Goal: Task Accomplishment & Management: Use online tool/utility

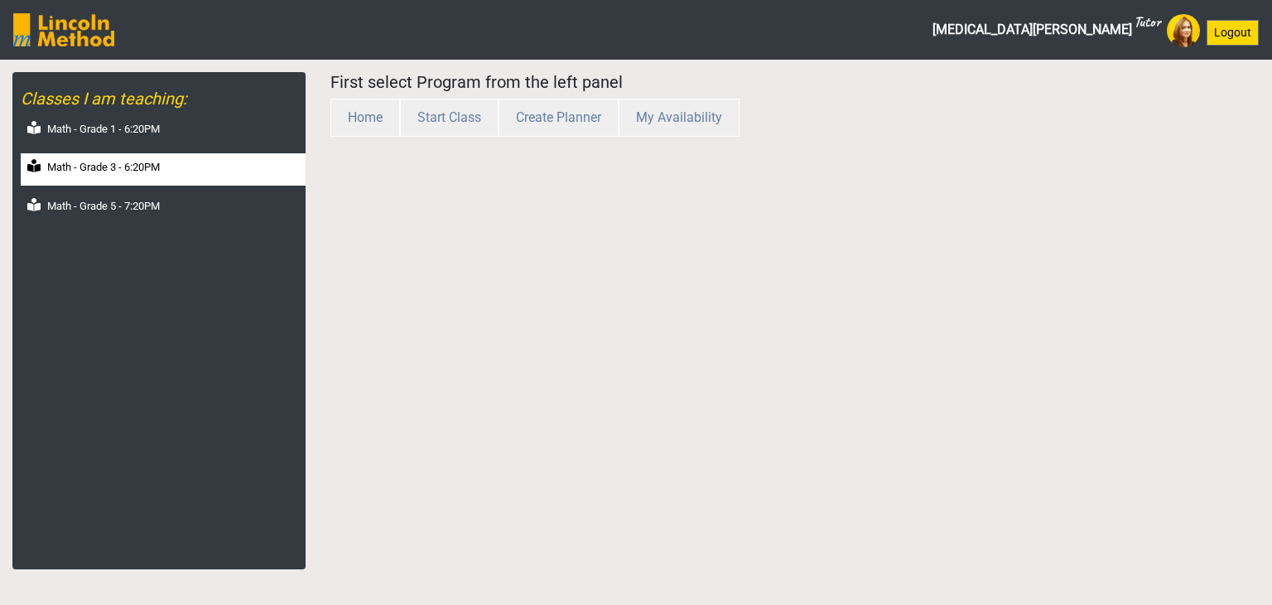
click at [125, 166] on label "Math - Grade 3 - 6:20PM" at bounding box center [103, 167] width 113 height 17
select select "month"
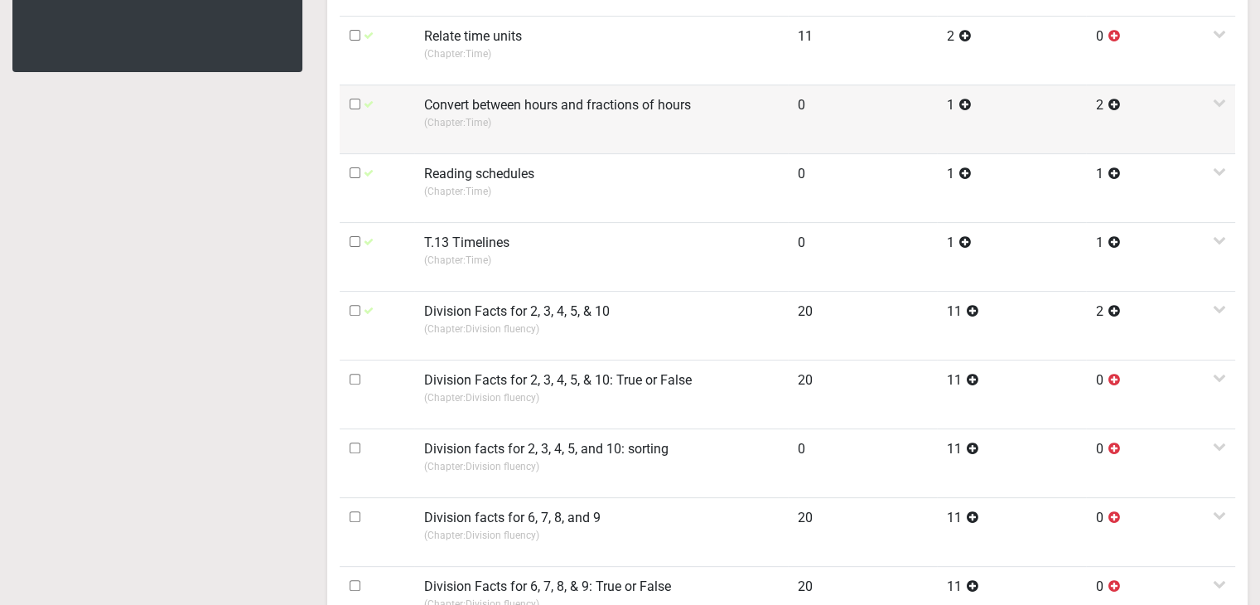
scroll to position [663, 0]
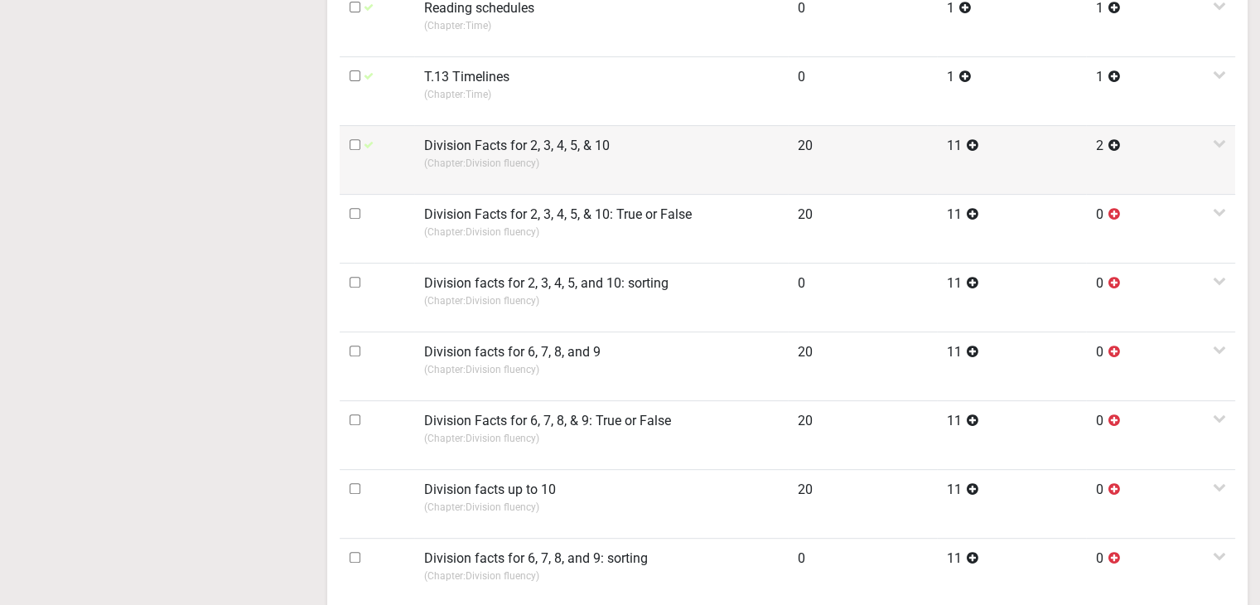
click at [353, 142] on input "checkbox" at bounding box center [355, 144] width 11 height 11
checkbox input "true"
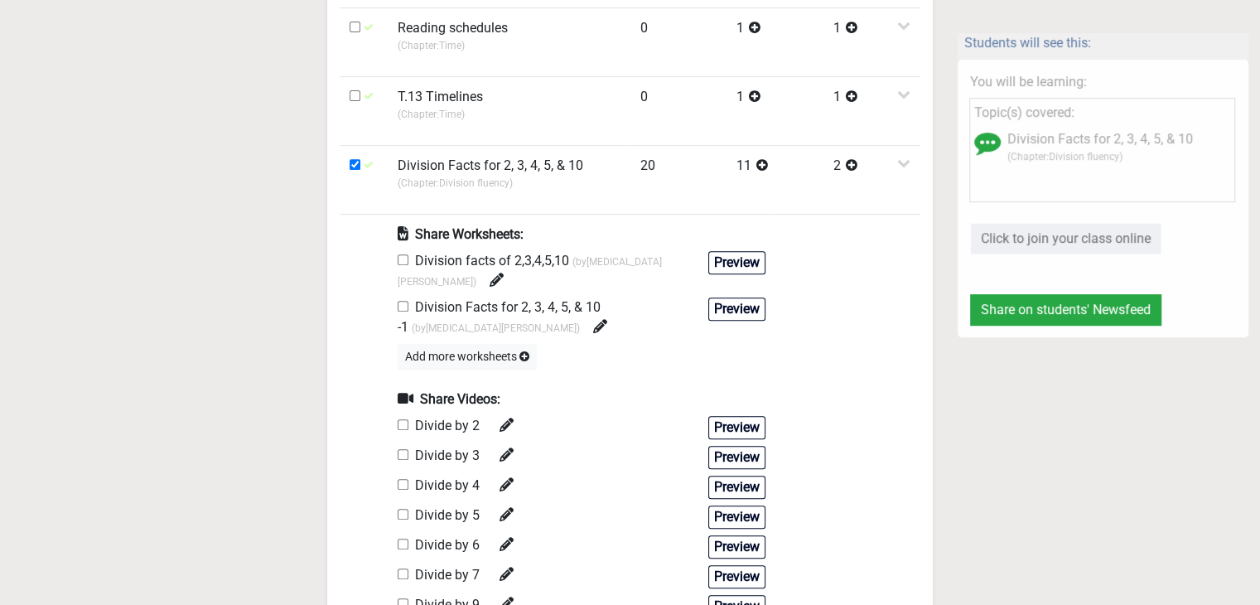
click at [406, 301] on input "checkbox" at bounding box center [403, 306] width 11 height 11
checkbox input "true"
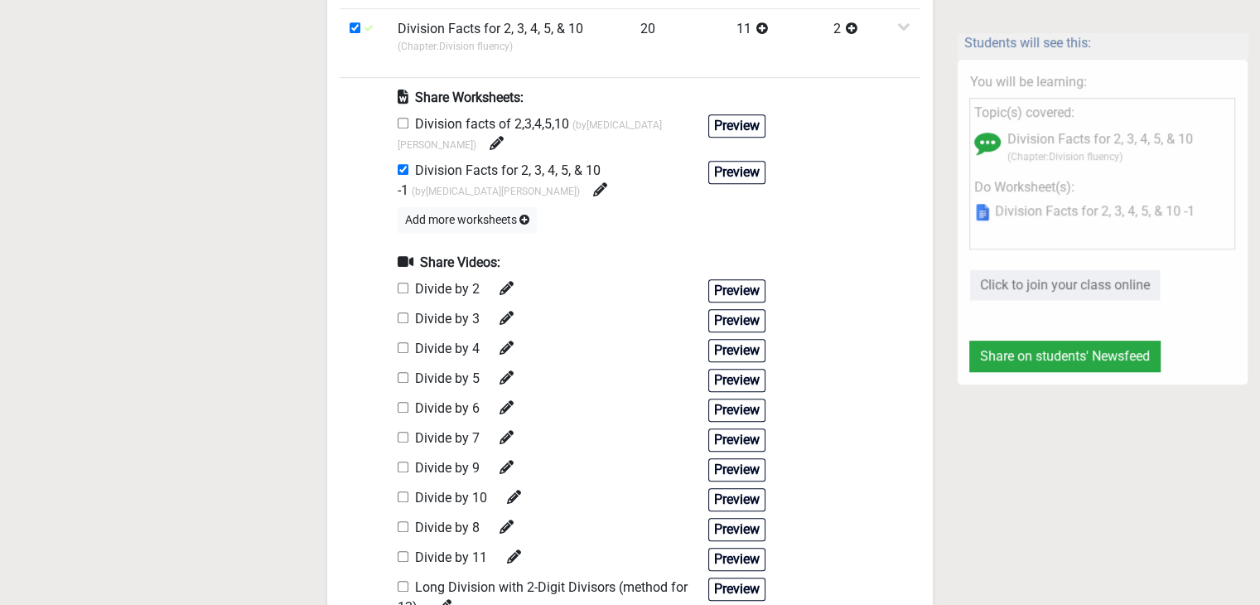
scroll to position [828, 0]
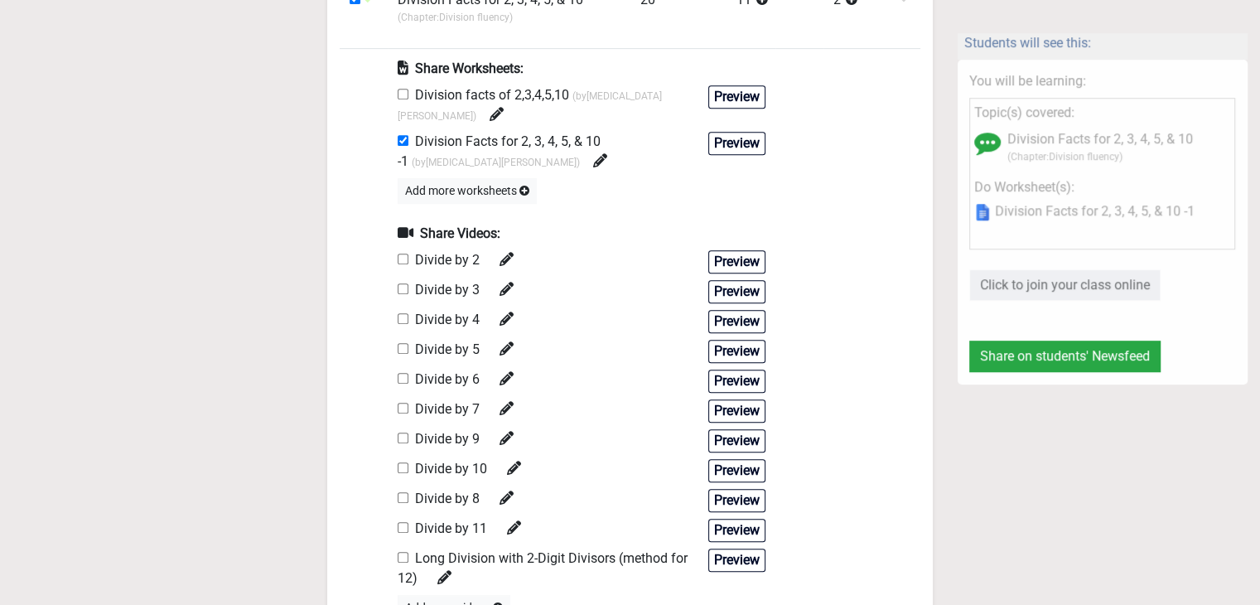
click at [402, 313] on input "checkbox" at bounding box center [403, 318] width 11 height 11
checkbox input "true"
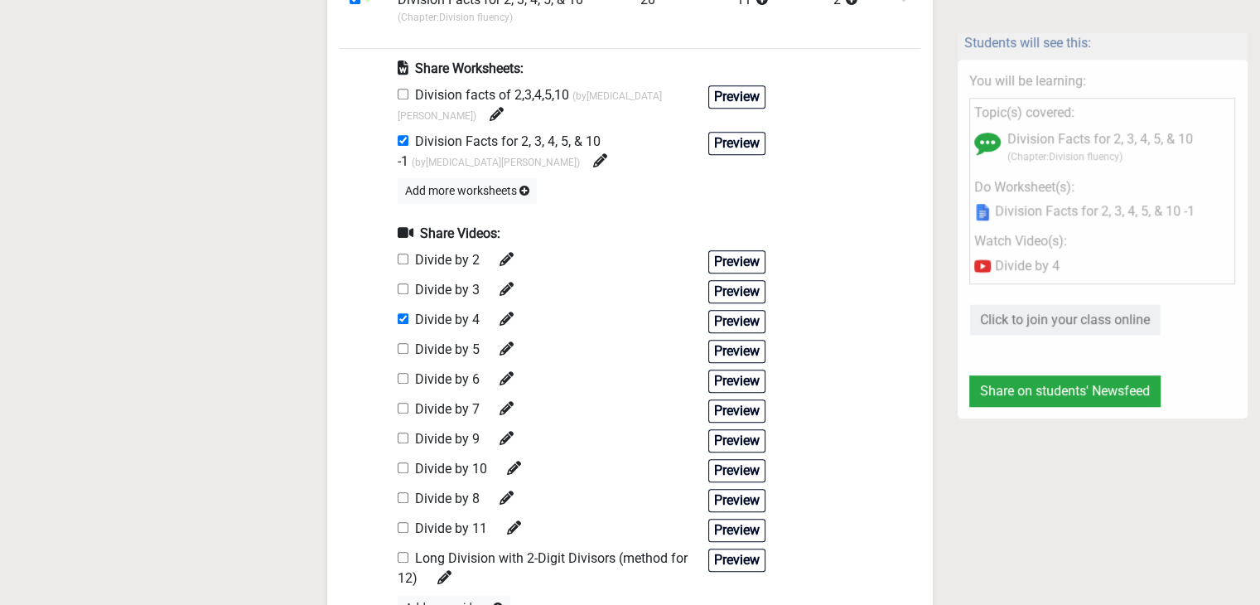
click at [408, 283] on input "checkbox" at bounding box center [403, 288] width 11 height 11
checkbox input "true"
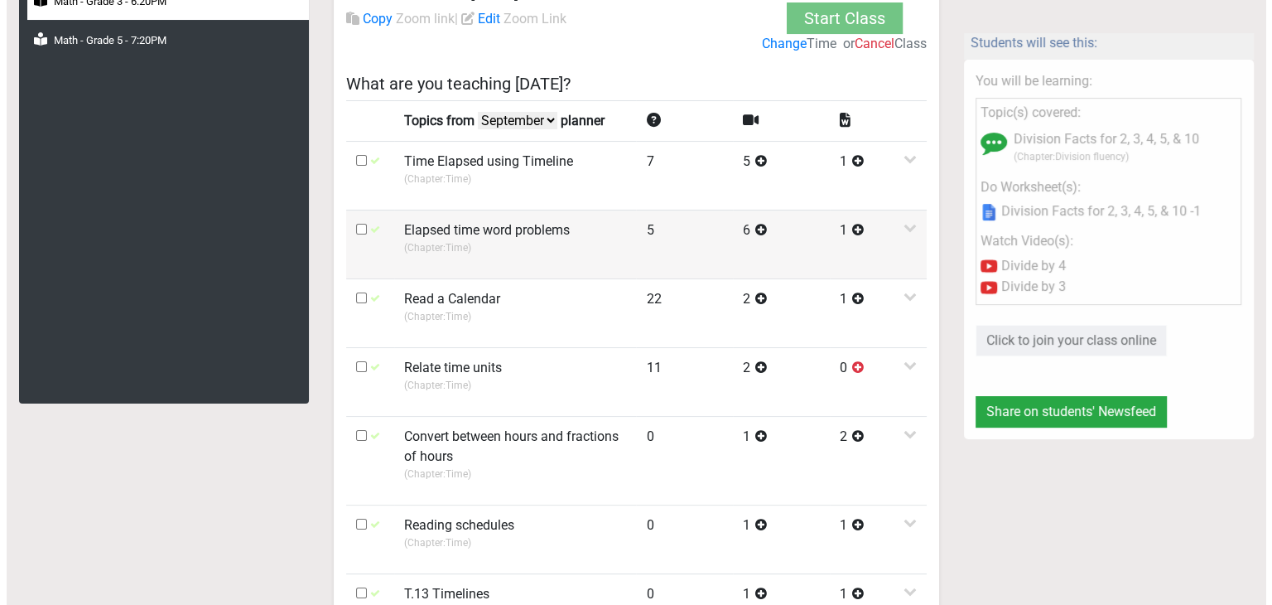
scroll to position [0, 0]
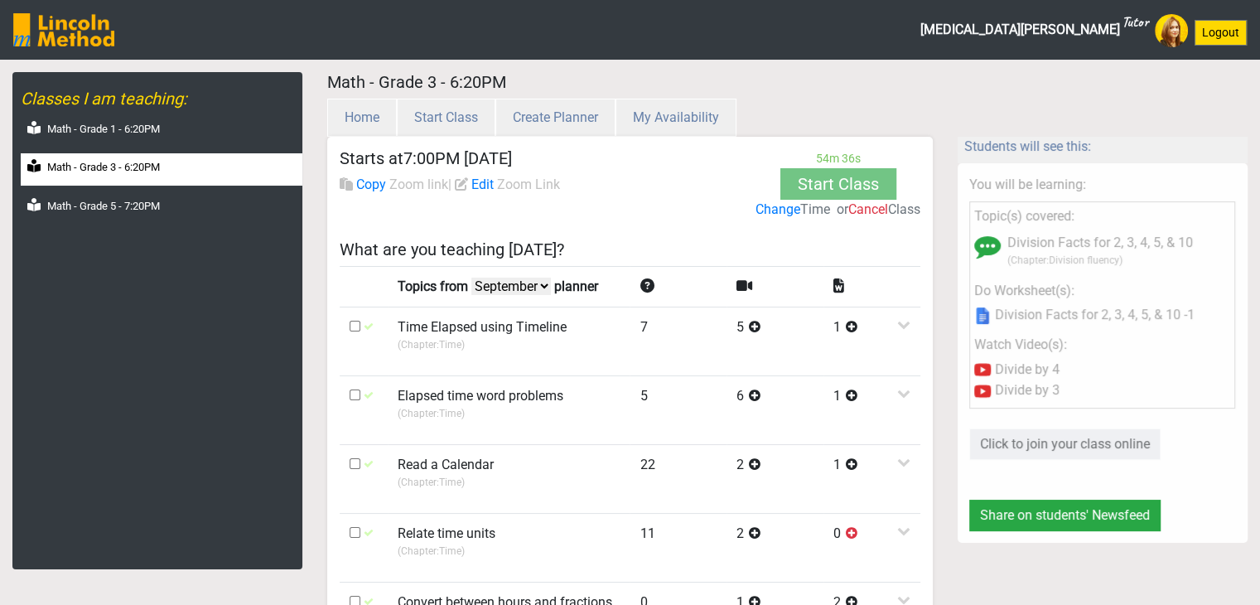
click at [779, 206] on label "Change" at bounding box center [778, 210] width 45 height 20
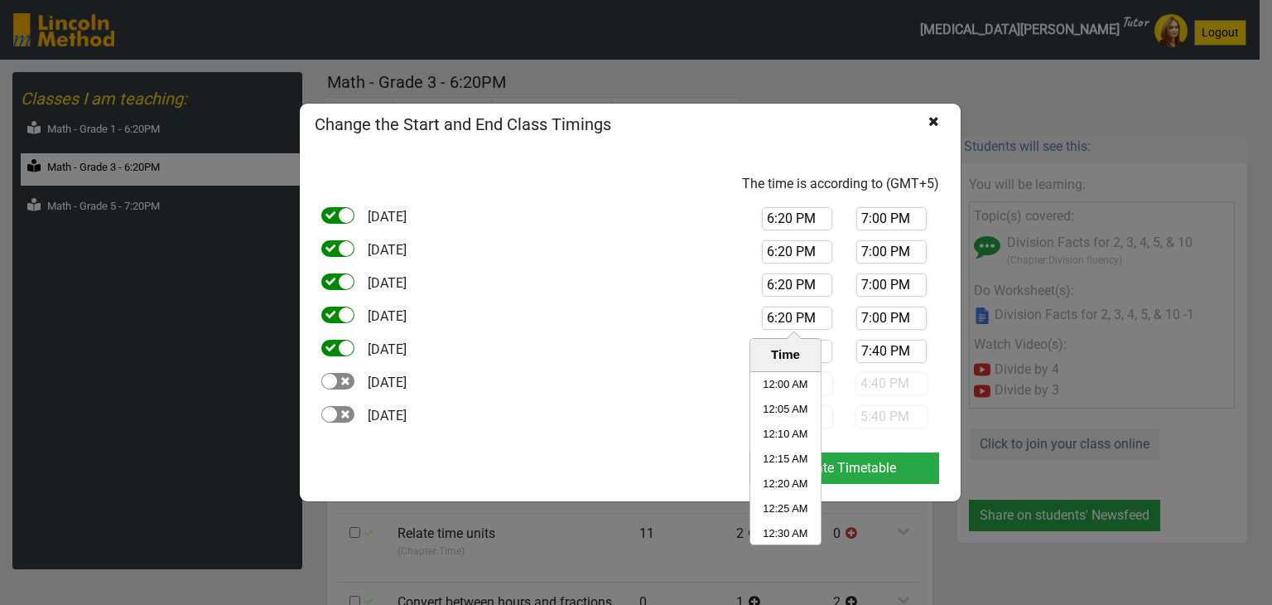
click at [779, 319] on input "6:20 PM" at bounding box center [797, 318] width 70 height 23
click at [673, 318] on div "[DATE] 6:20 PM Time 12:00 AM 12:05 AM 12:10 AM 12:15 AM 12:20 AM 12:25 AM 12:30…" at bounding box center [630, 323] width 643 height 33
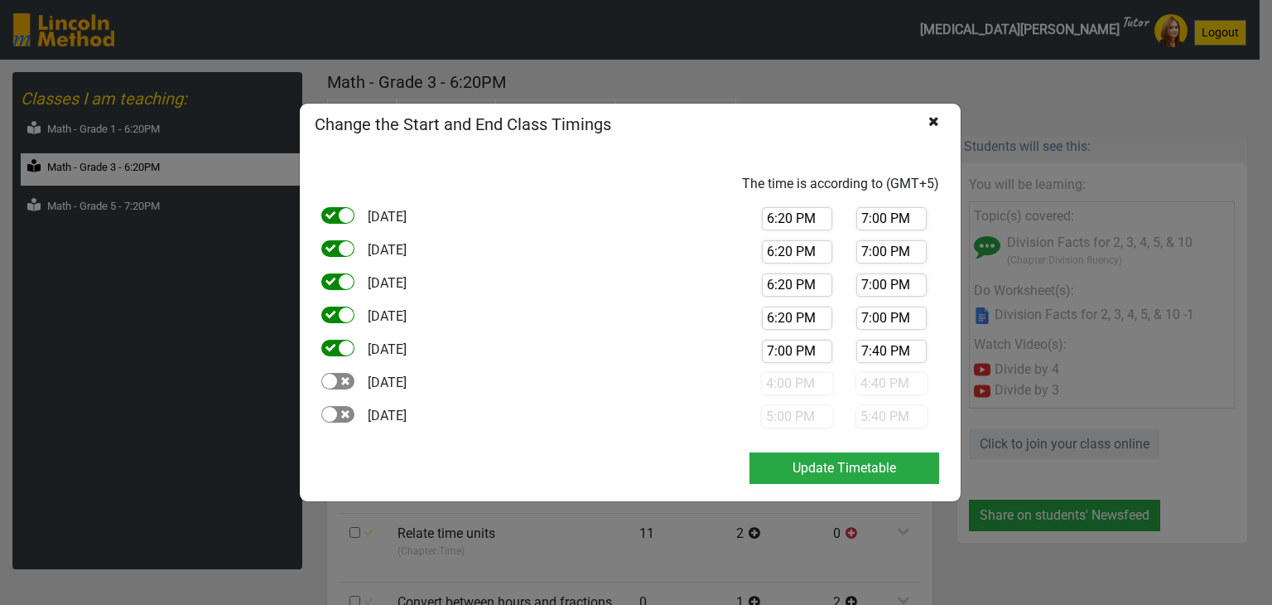
click at [809, 347] on input "7:00 PM" at bounding box center [797, 351] width 70 height 23
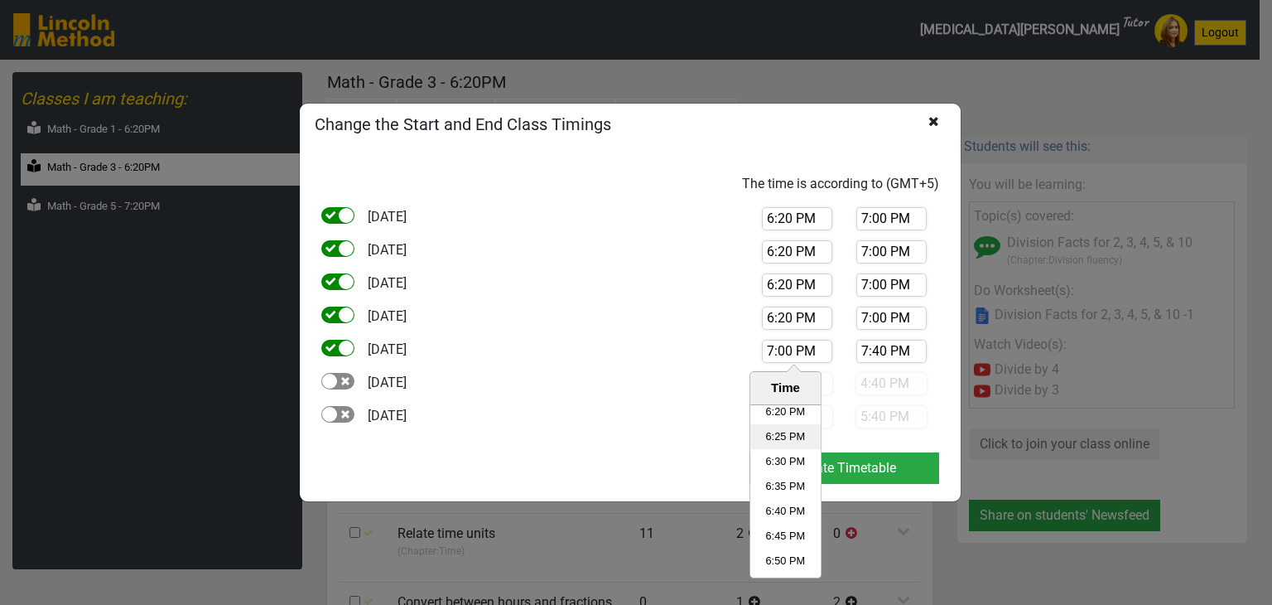
scroll to position [5426, 0]
click at [781, 458] on li "6:20 PM" at bounding box center [786, 459] width 70 height 25
type input "6:20 PM"
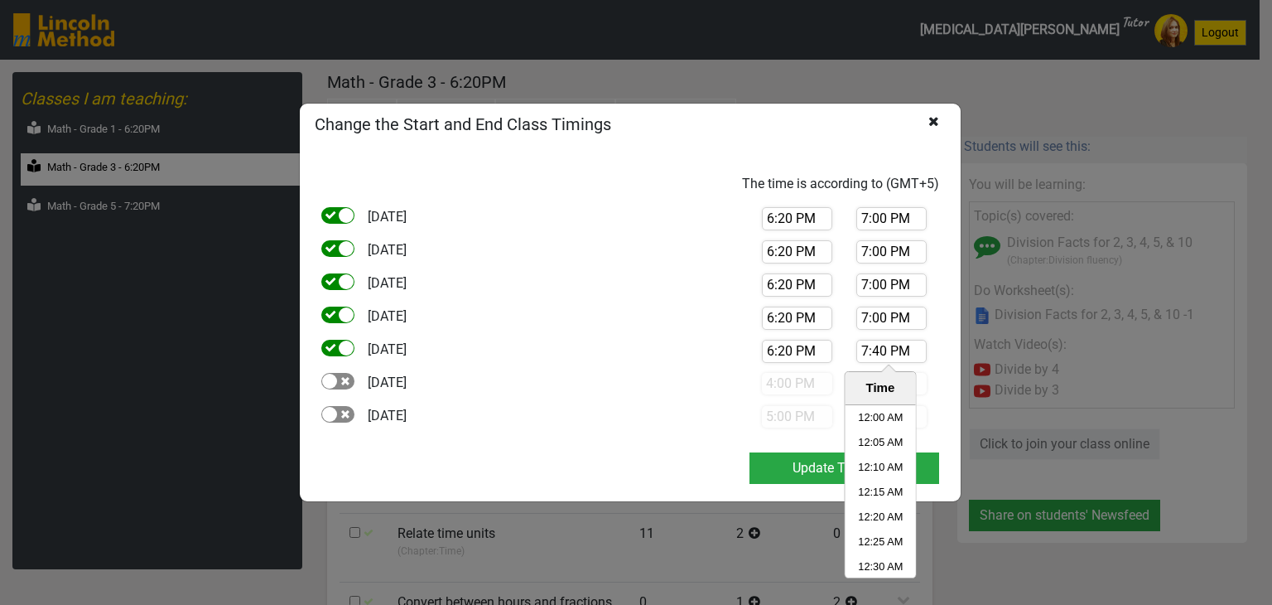
click at [881, 350] on input "7:40 PM" at bounding box center [892, 351] width 70 height 23
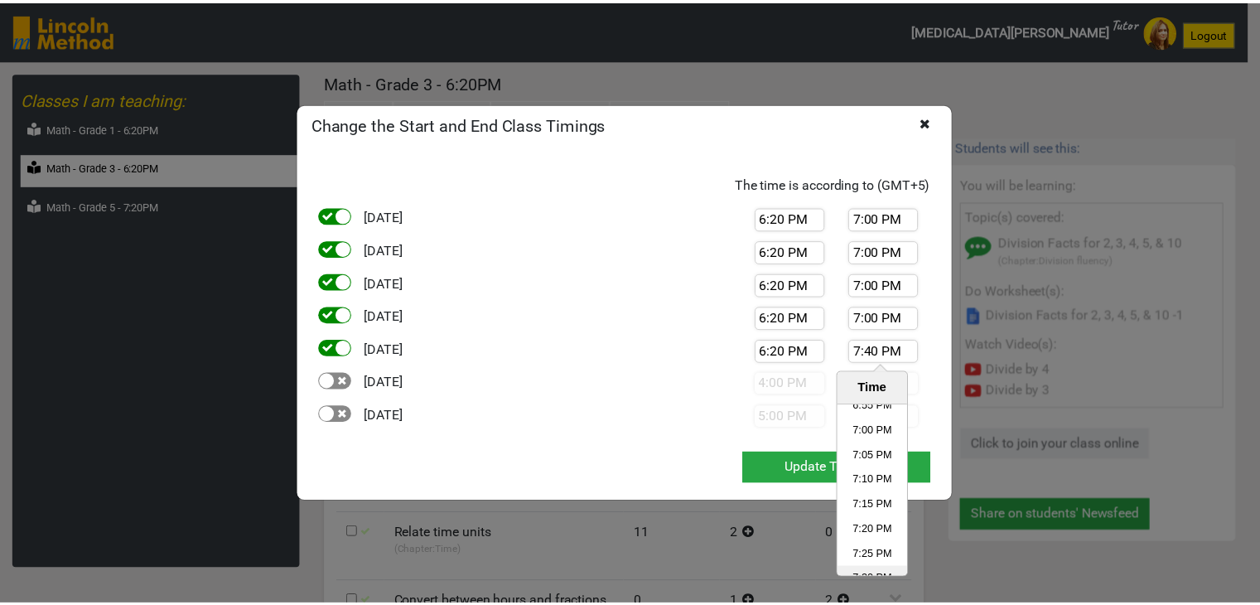
scroll to position [5625, 0]
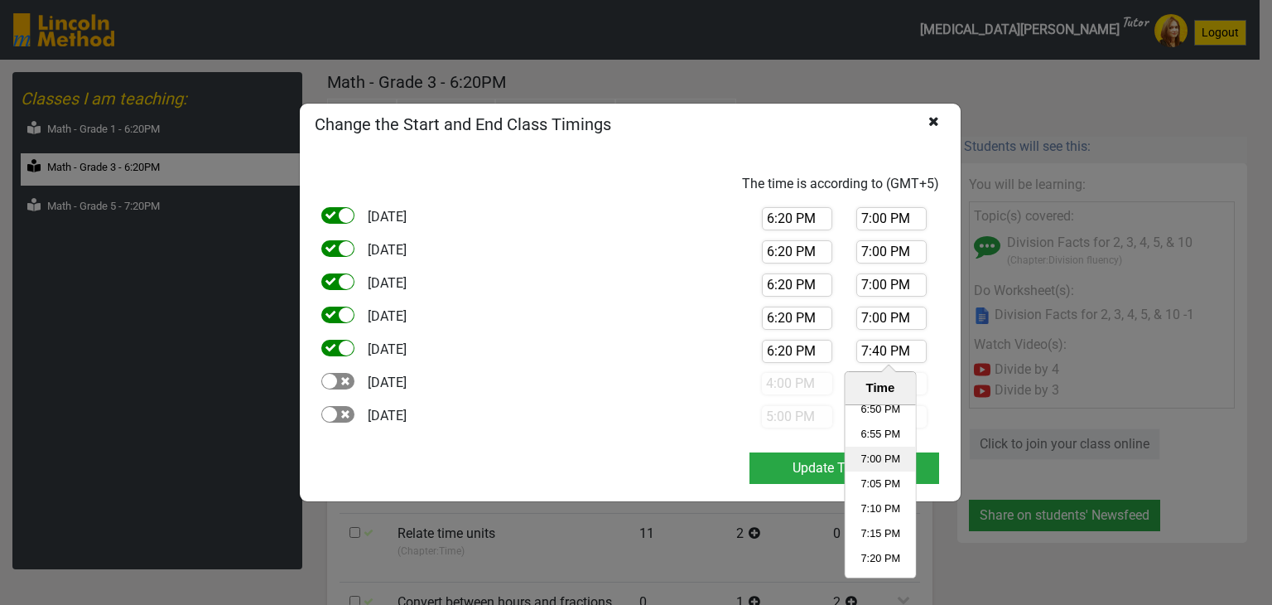
click at [876, 449] on li "7:00 PM" at bounding box center [880, 459] width 70 height 25
type input "7:00 PM"
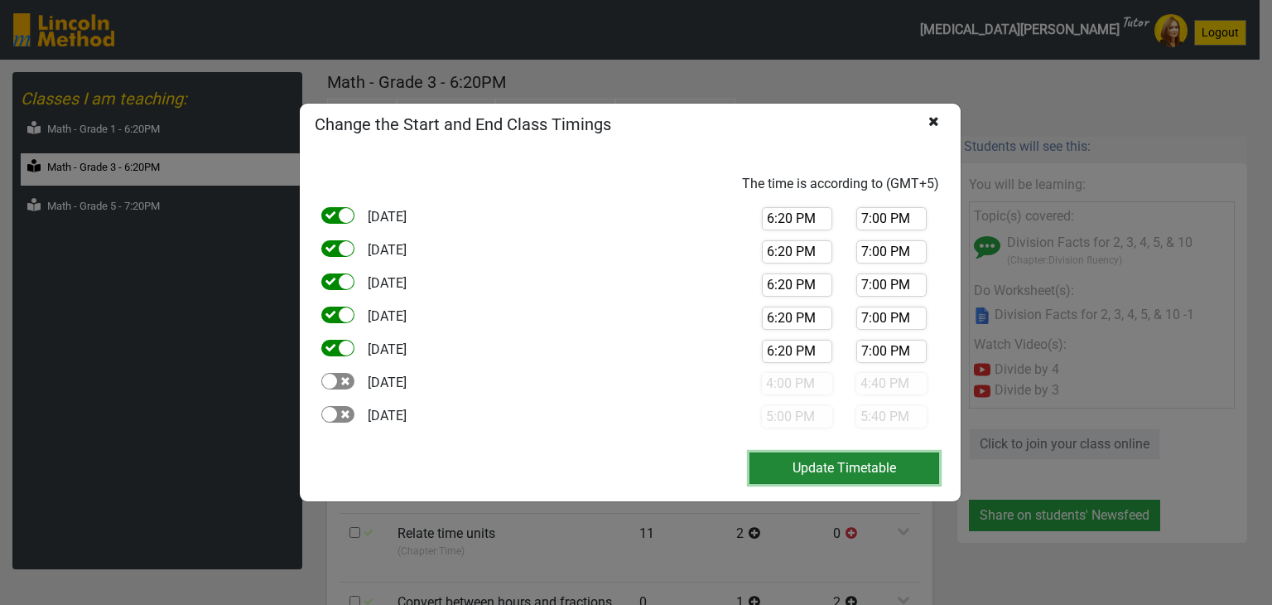
click at [835, 463] on button "Update Timetable" at bounding box center [845, 467] width 190 height 31
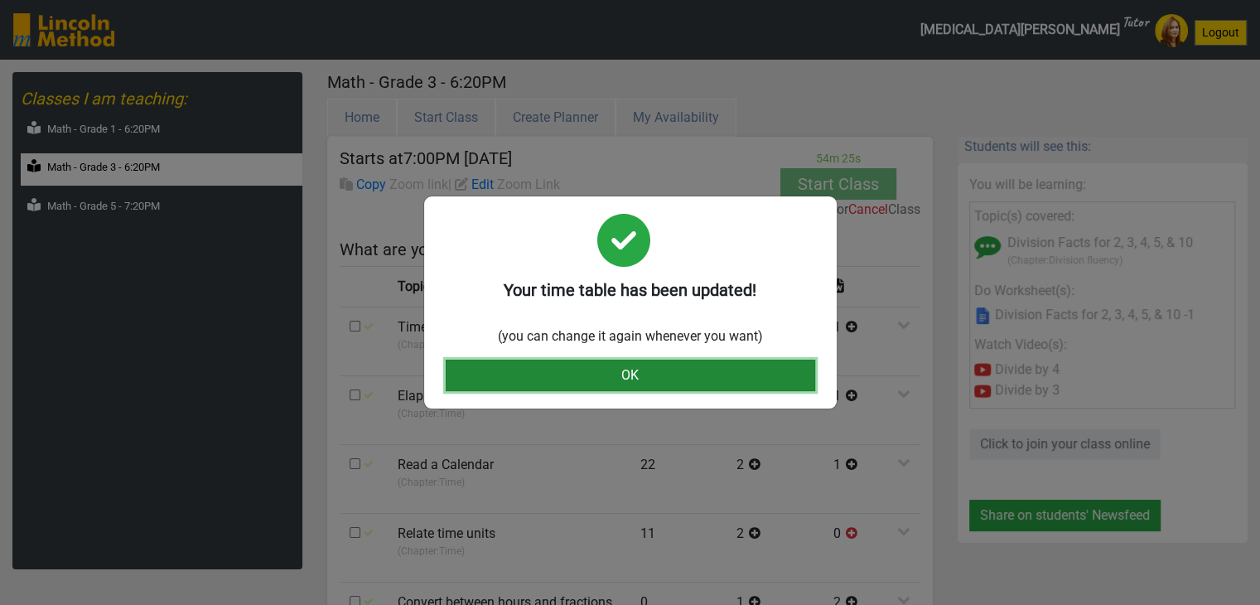
click at [643, 379] on button "OK" at bounding box center [630, 375] width 369 height 31
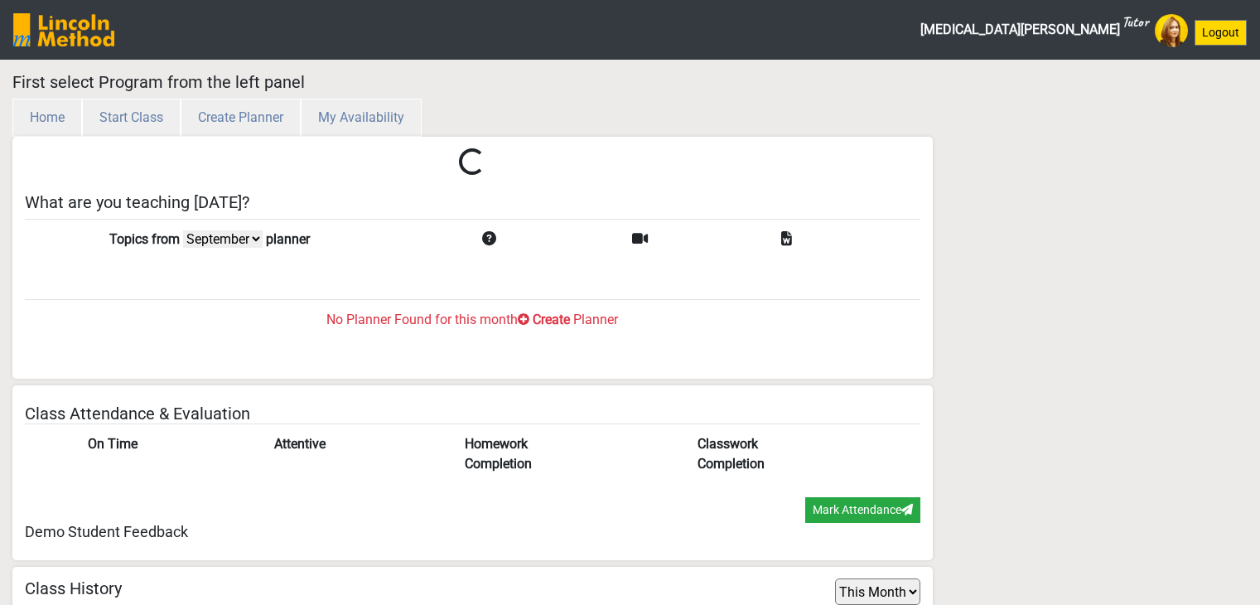
select select "month"
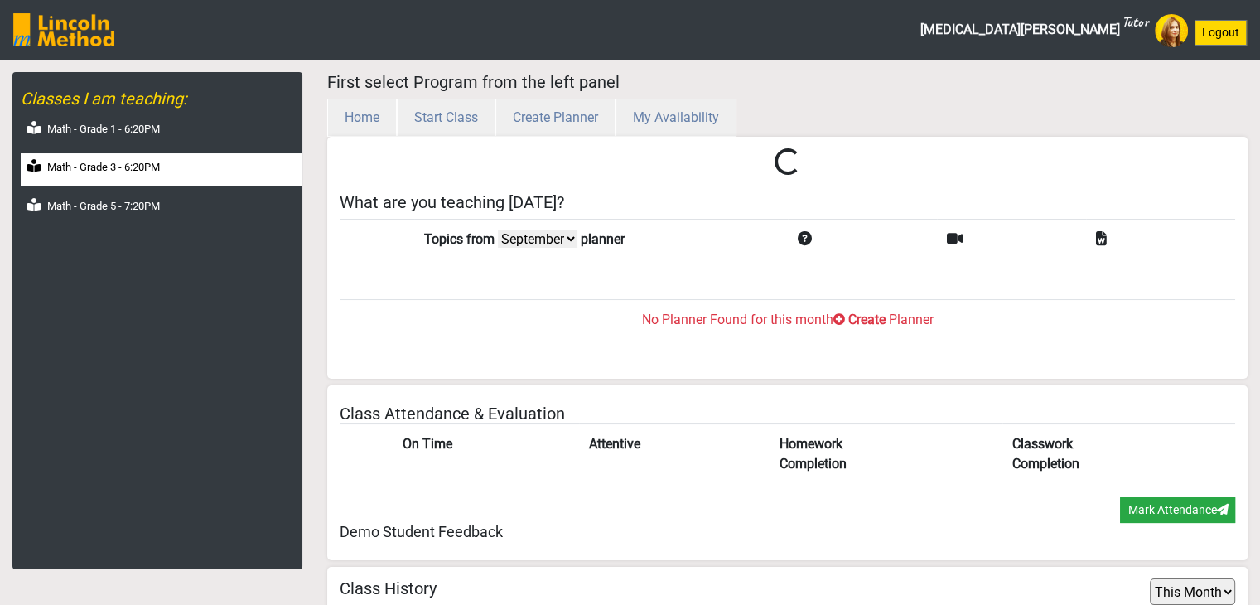
click at [133, 162] on label "Math - Grade 3 - 6:20PM" at bounding box center [103, 167] width 113 height 17
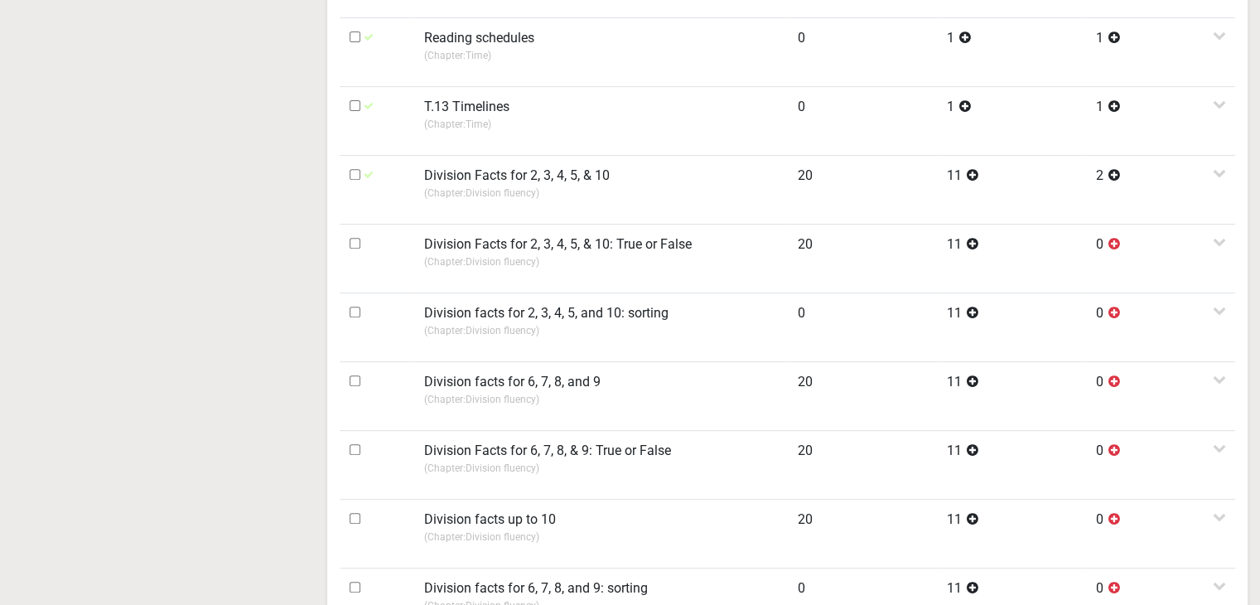
scroll to position [663, 0]
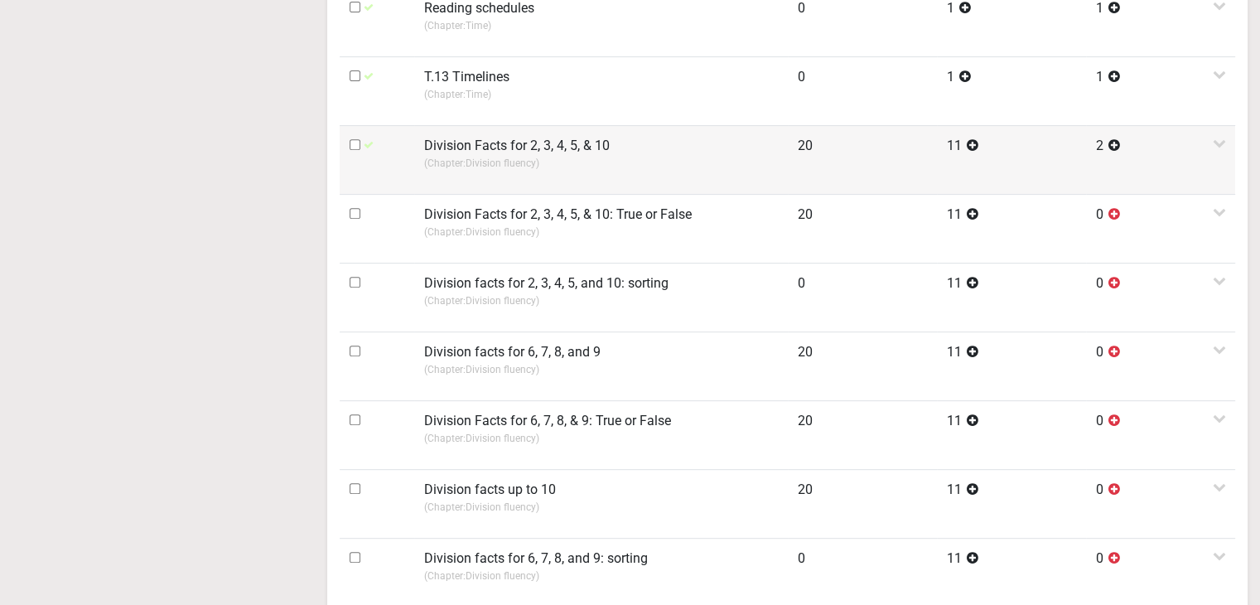
click at [348, 139] on td at bounding box center [377, 159] width 75 height 69
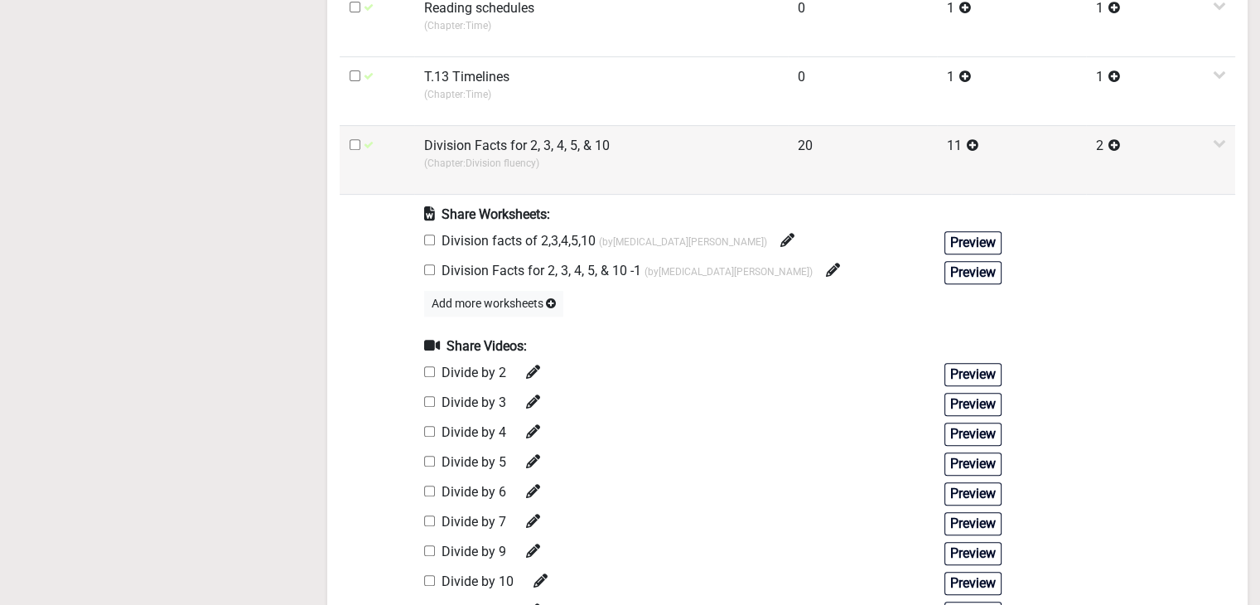
click at [351, 142] on input "checkbox" at bounding box center [355, 144] width 11 height 11
checkbox input "true"
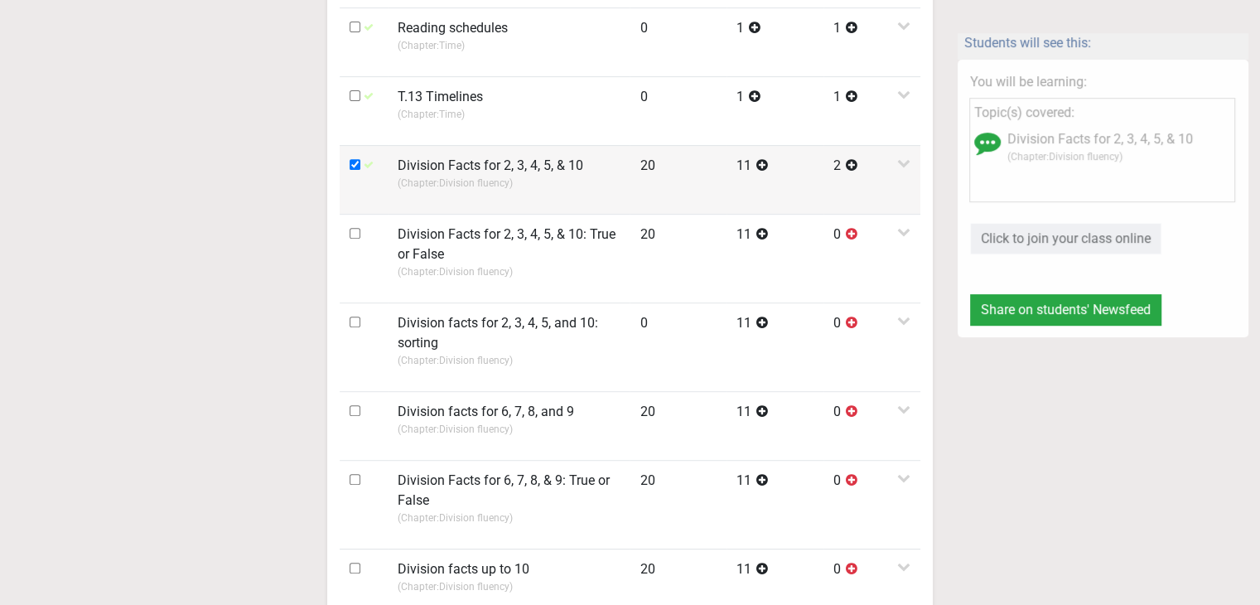
click at [380, 149] on td at bounding box center [364, 179] width 48 height 69
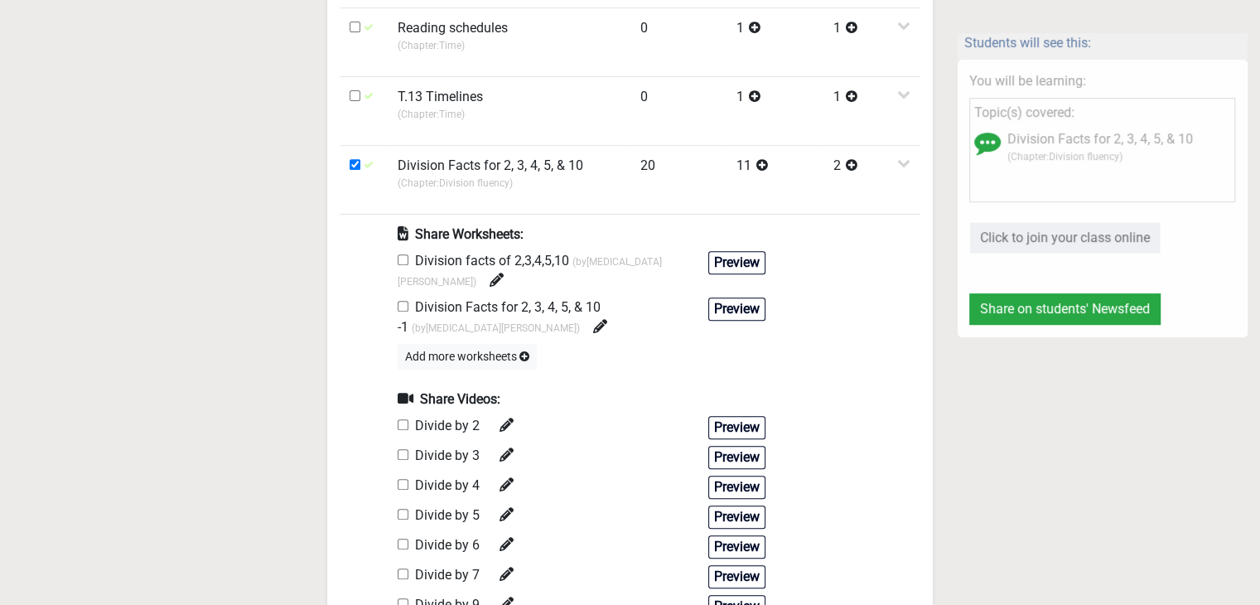
click at [400, 301] on input "checkbox" at bounding box center [403, 306] width 11 height 11
checkbox input "true"
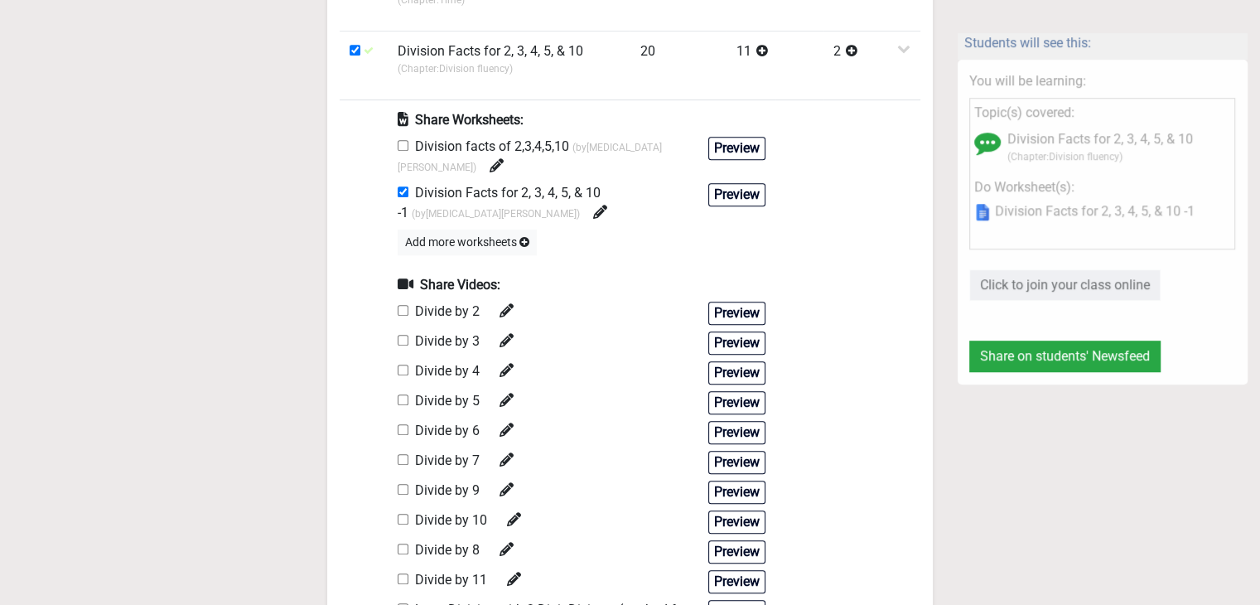
scroll to position [828, 0]
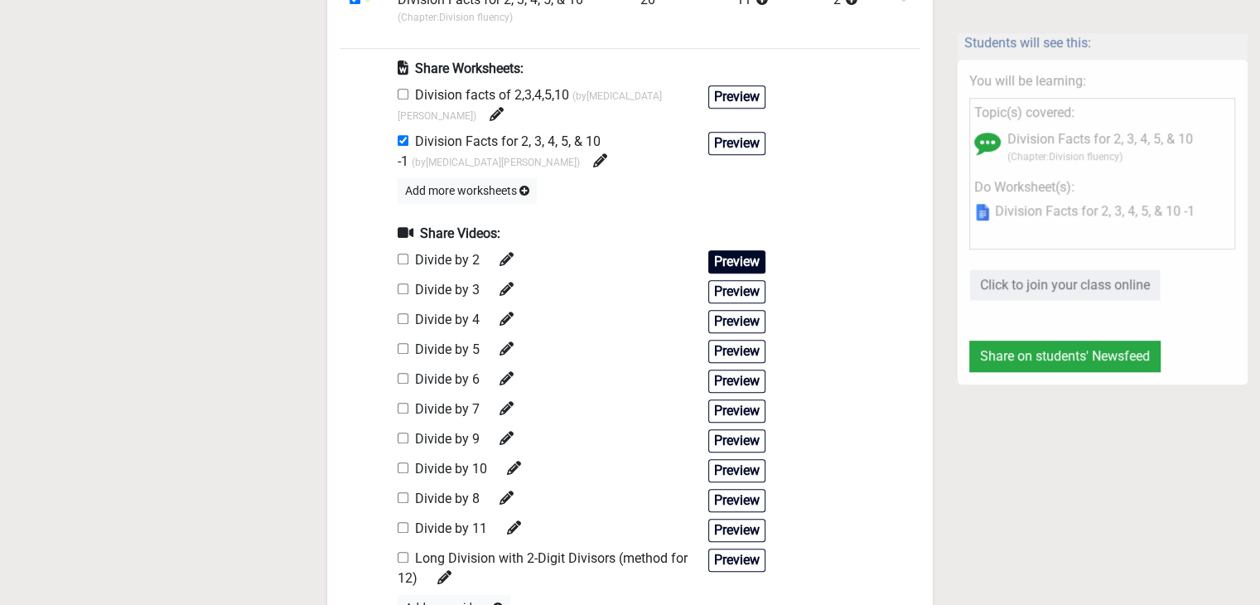
click at [730, 250] on button "Preview" at bounding box center [736, 261] width 57 height 23
click at [401, 313] on input "checkbox" at bounding box center [403, 318] width 11 height 11
checkbox input "true"
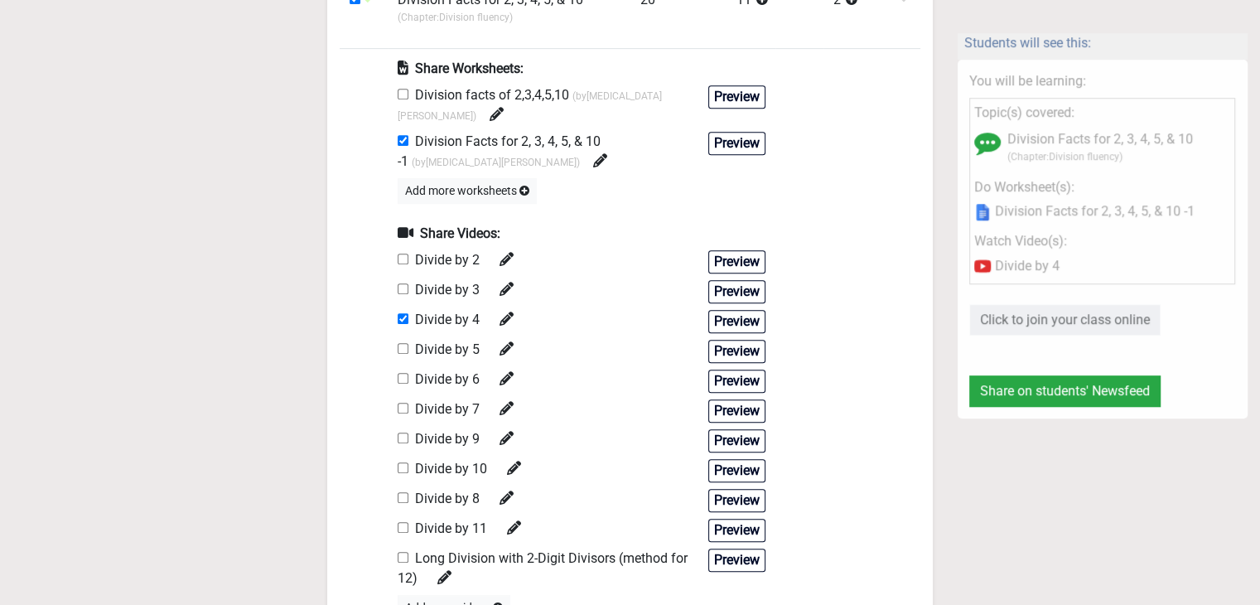
click at [405, 343] on input "checkbox" at bounding box center [403, 348] width 11 height 11
checkbox input "true"
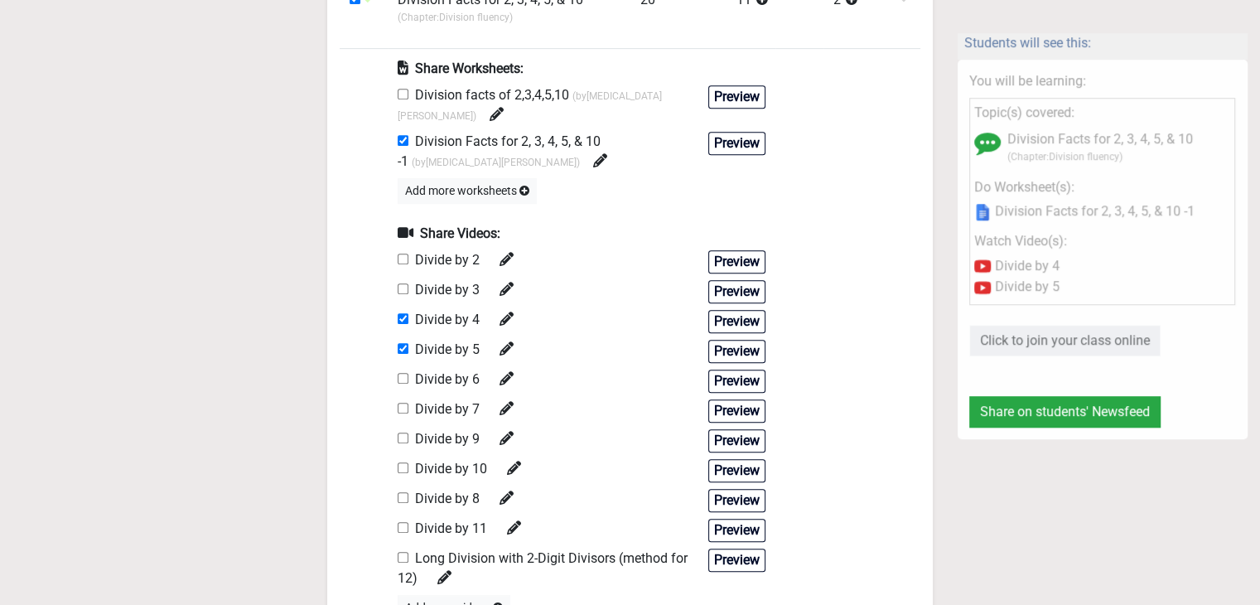
click at [404, 283] on input "checkbox" at bounding box center [403, 288] width 11 height 11
checkbox input "true"
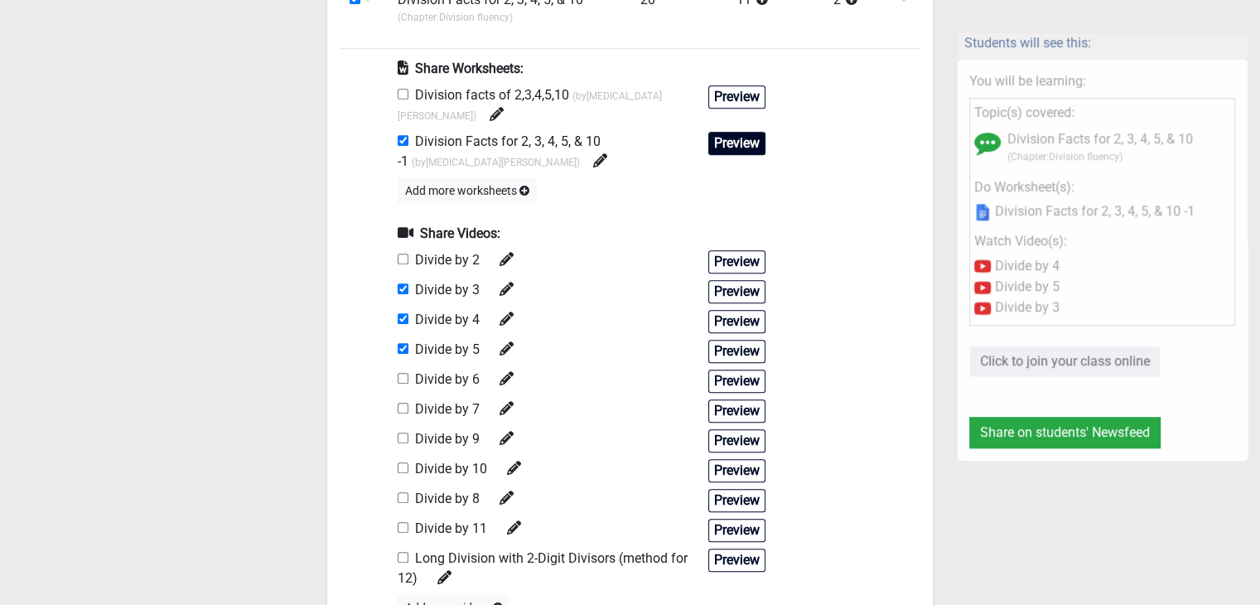
click at [708, 132] on button "Preview" at bounding box center [736, 143] width 57 height 23
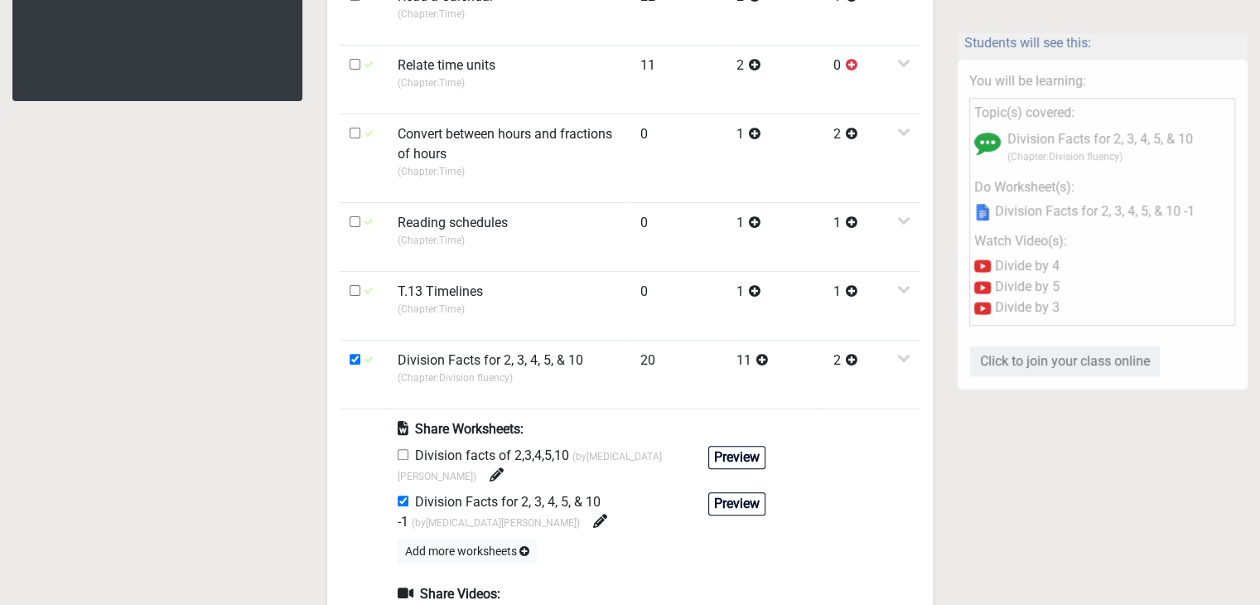
scroll to position [497, 0]
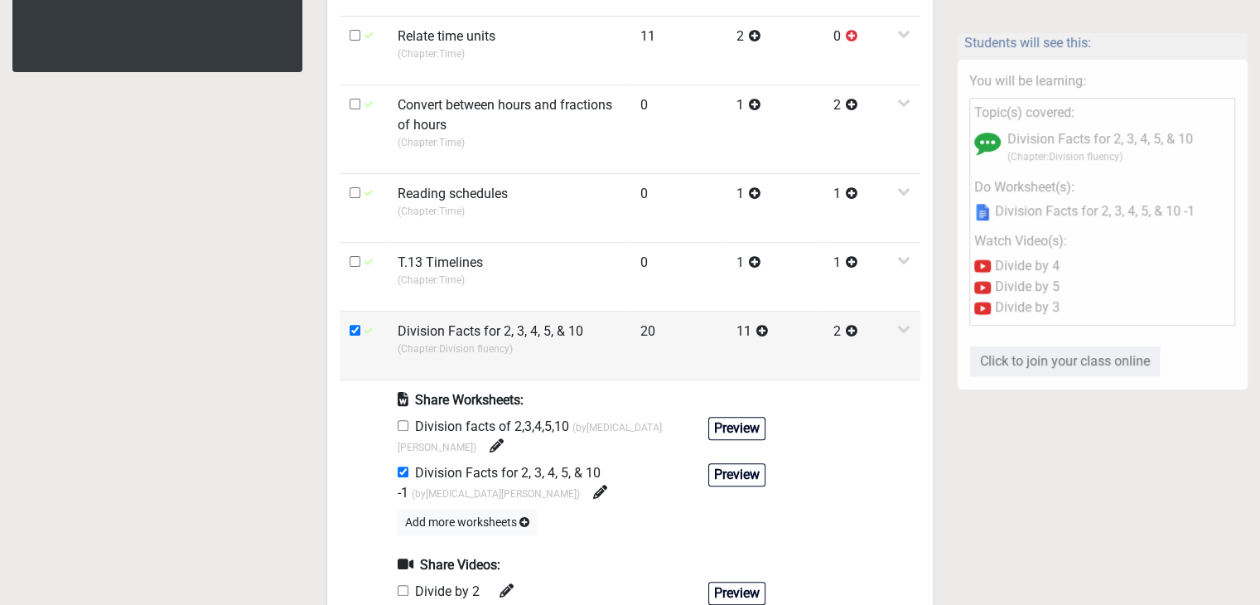
click at [351, 334] on input "checkbox" at bounding box center [355, 330] width 11 height 11
checkbox input "false"
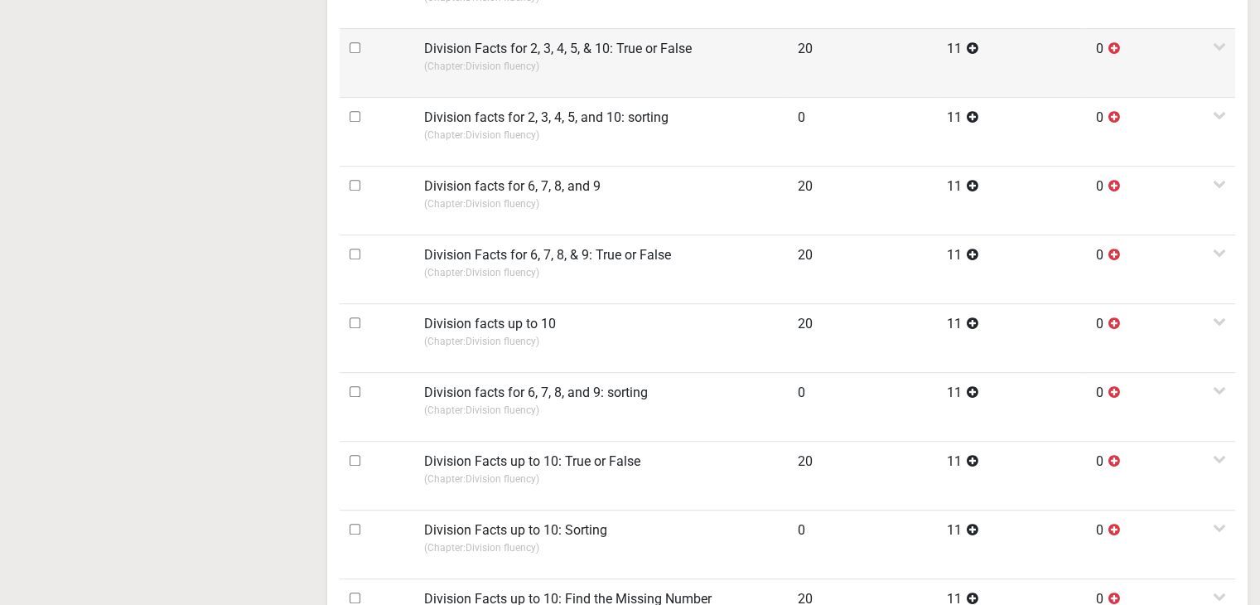
scroll to position [1325, 0]
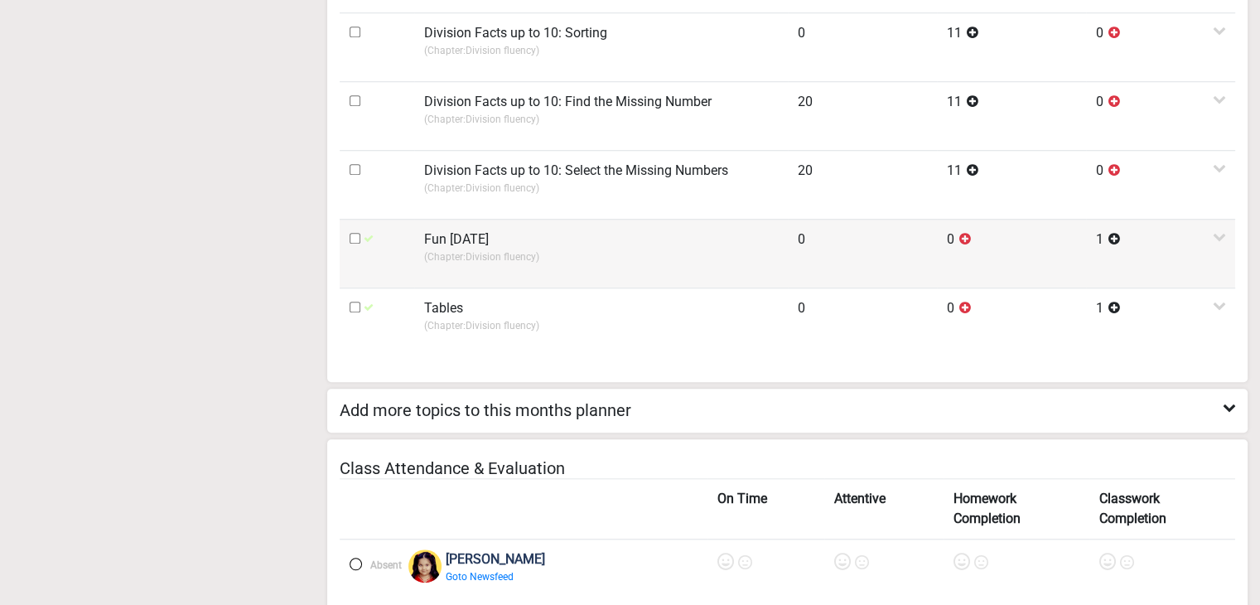
click at [355, 235] on input "checkbox" at bounding box center [355, 238] width 11 height 11
checkbox input "true"
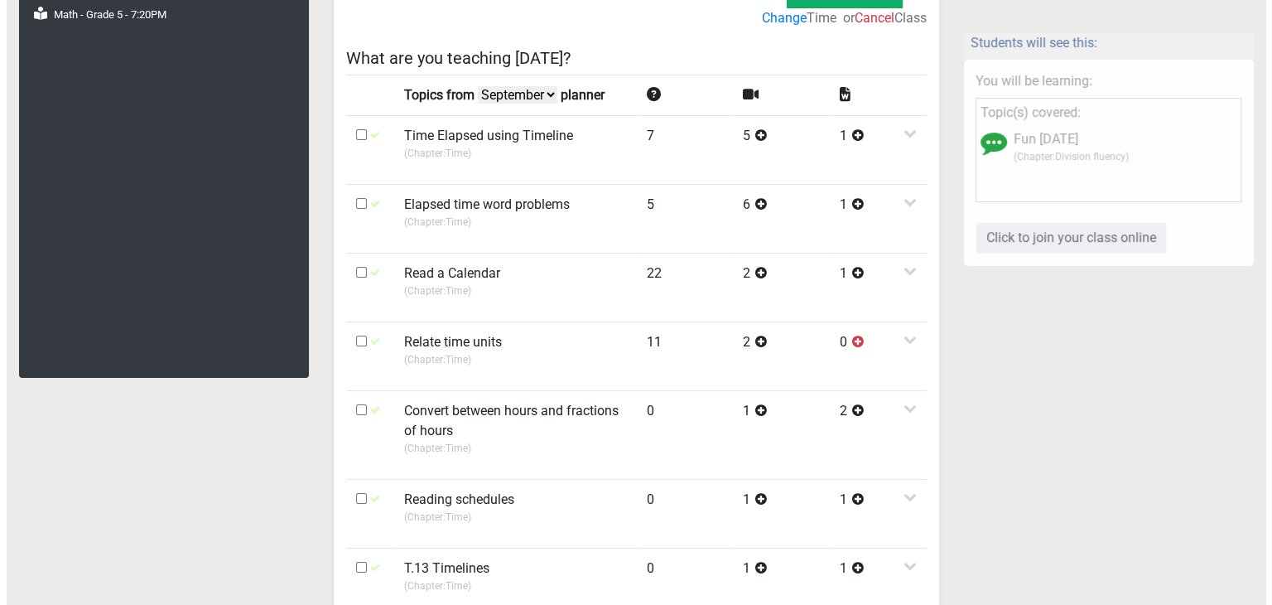
scroll to position [166, 0]
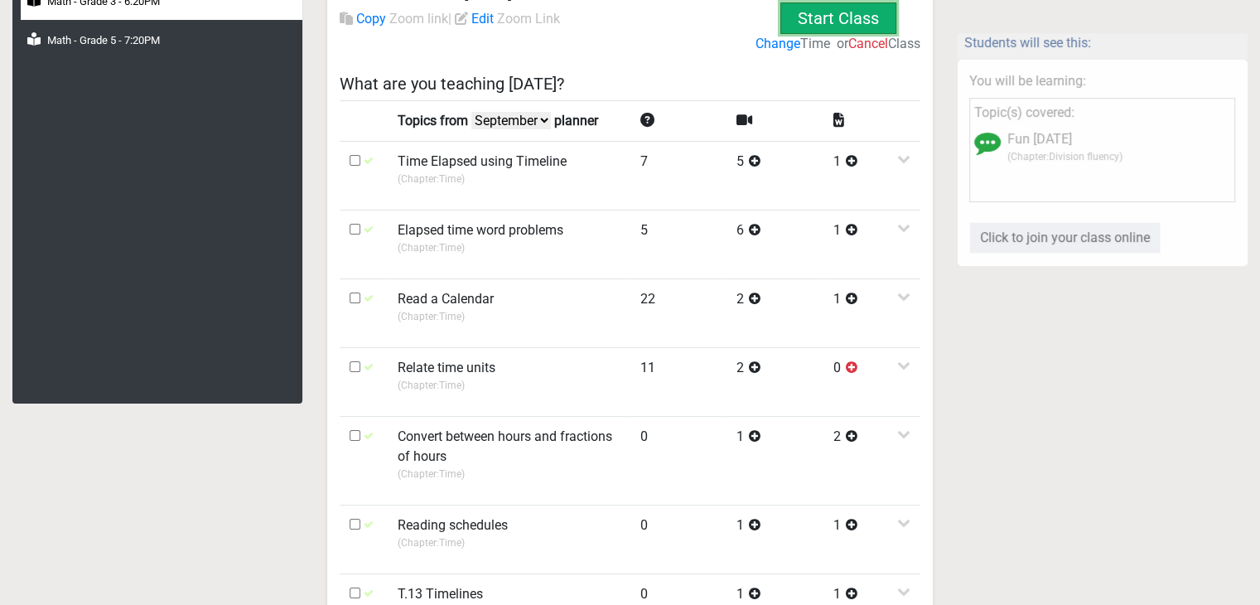
click at [785, 12] on button "Start Class" at bounding box center [838, 17] width 116 height 31
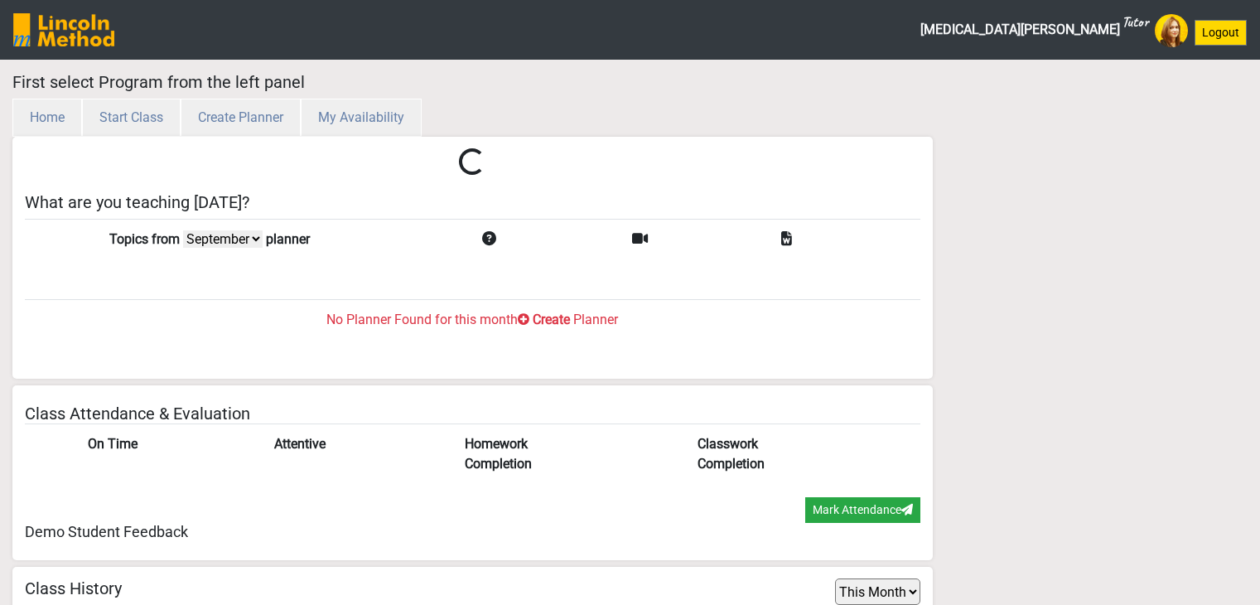
select select "month"
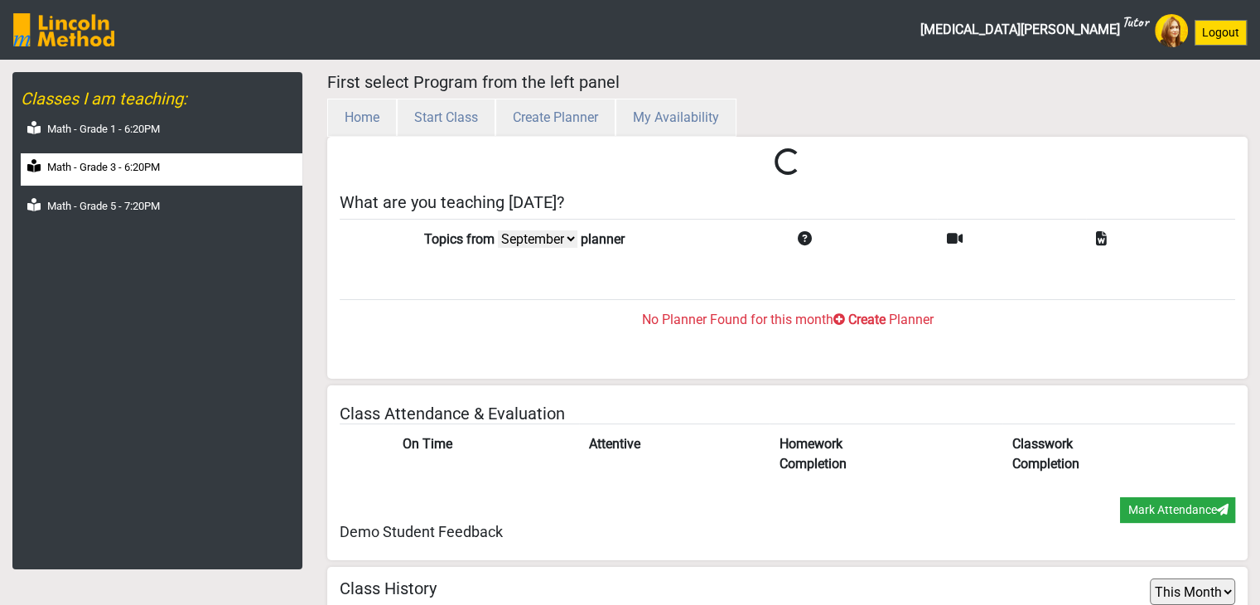
click at [154, 169] on label "Math - Grade 3 - 6:20PM" at bounding box center [103, 167] width 113 height 17
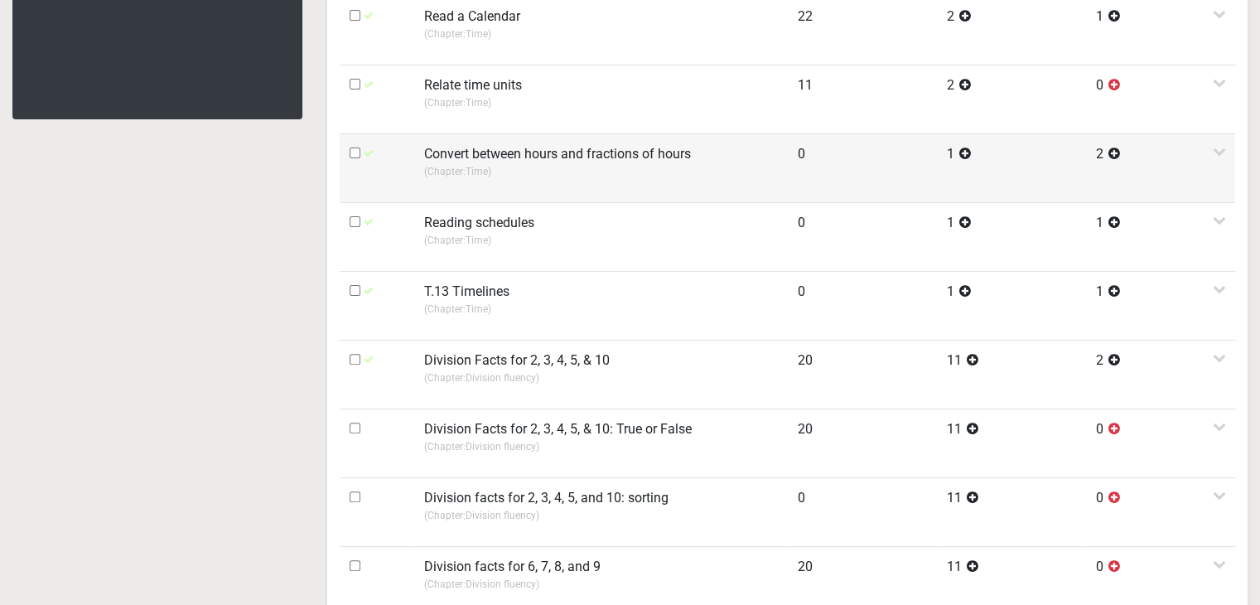
scroll to position [620, 0]
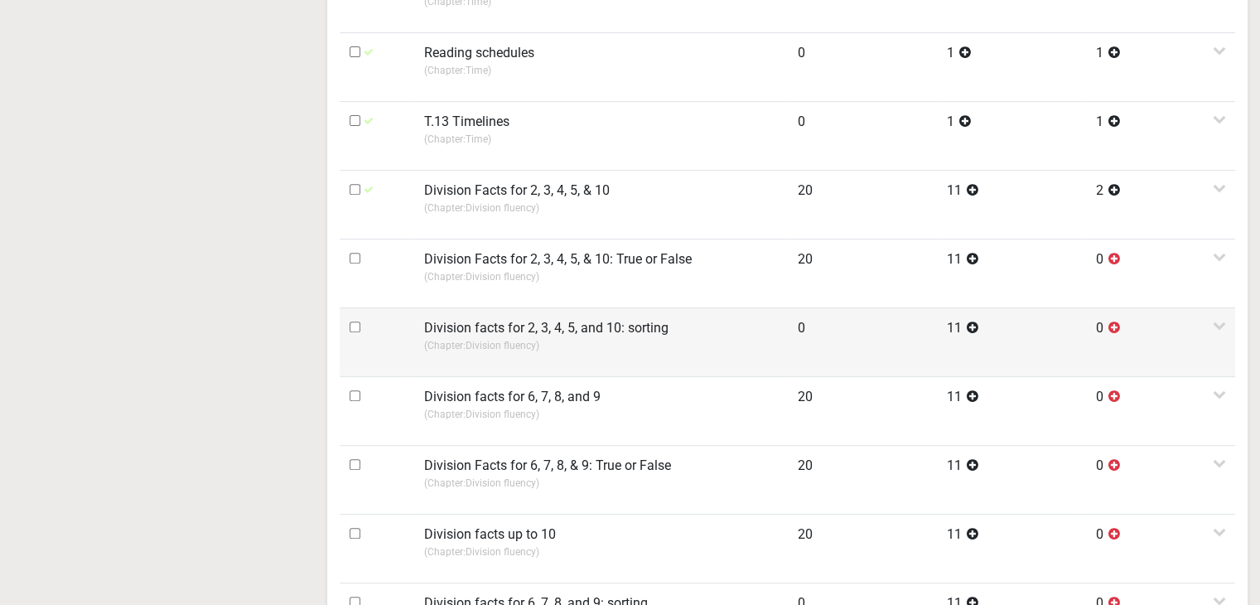
click at [501, 314] on td "Division facts for 2, 3, 4, 5, and 10: sorting (Chapter: Division fluency )" at bounding box center [601, 341] width 374 height 69
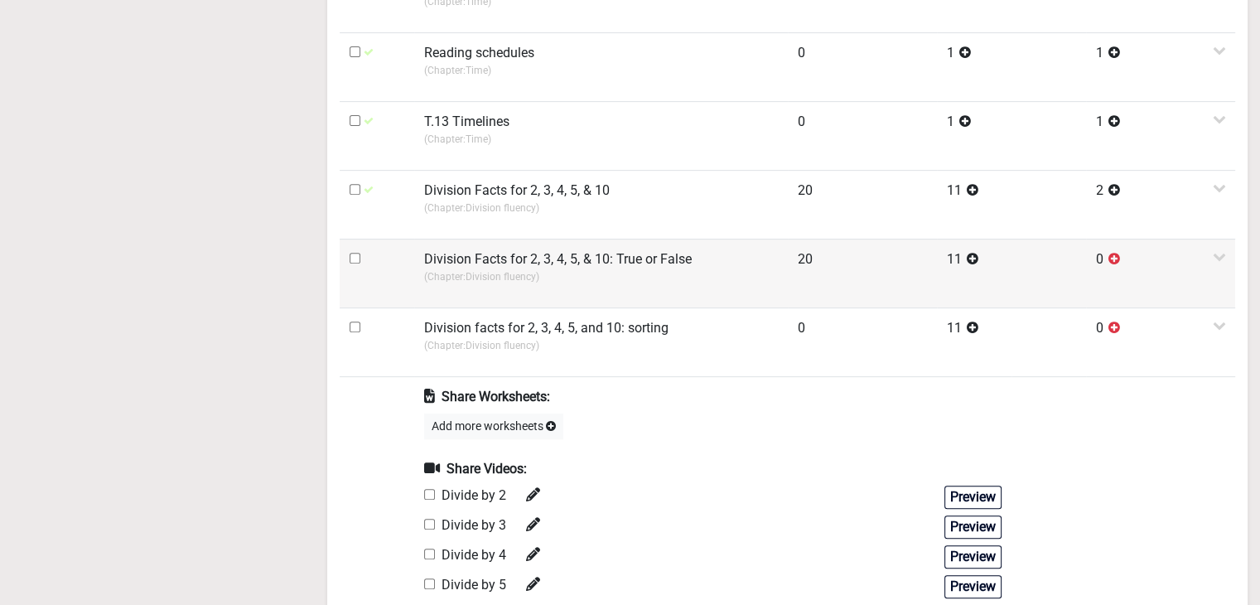
click at [500, 284] on td "Division Facts for 2, 3, 4, 5, & 10: True or False (Chapter: Division fluency )" at bounding box center [601, 273] width 374 height 69
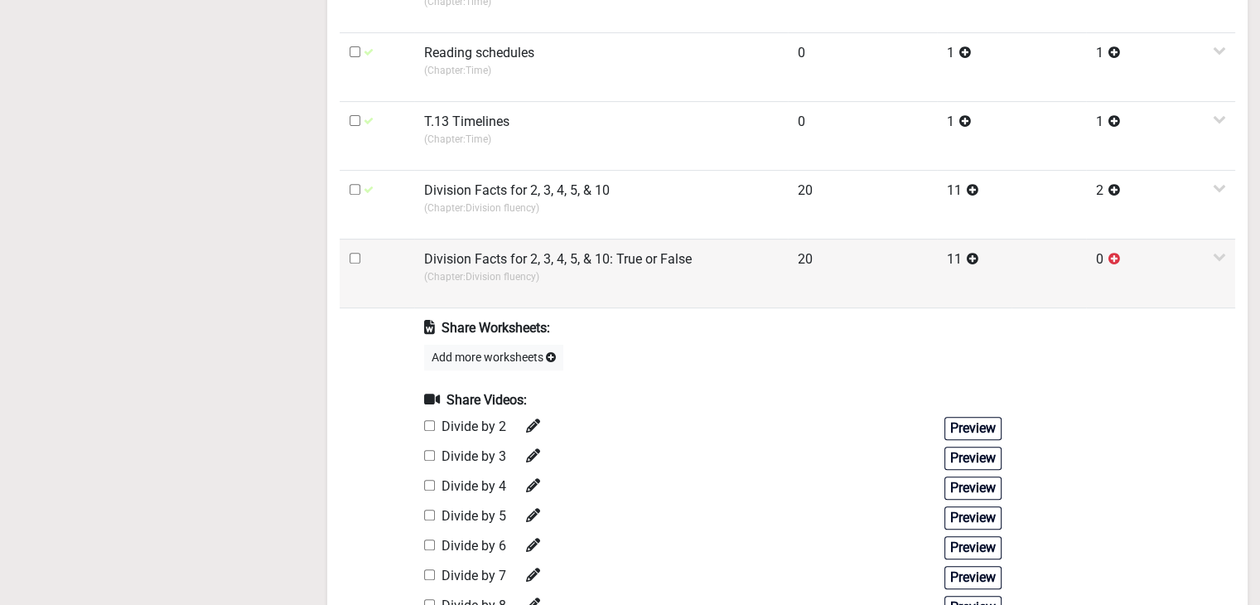
click at [500, 284] on td "Division Facts for 2, 3, 4, 5, & 10: True or False (Chapter: Division fluency )" at bounding box center [601, 273] width 374 height 69
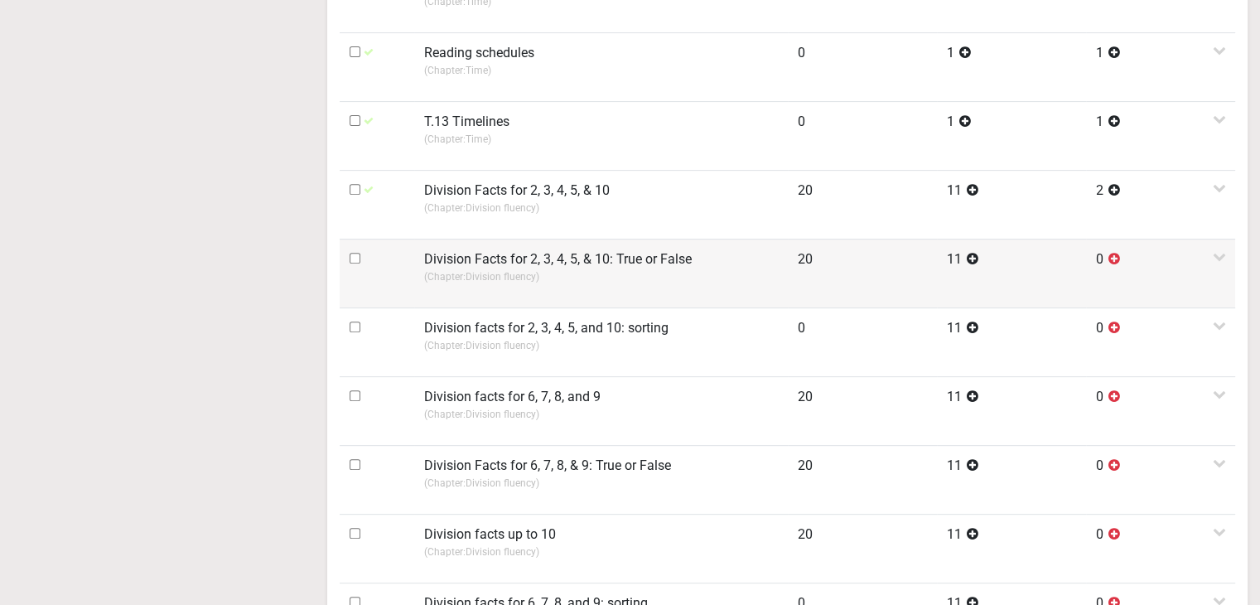
scroll to position [785, 0]
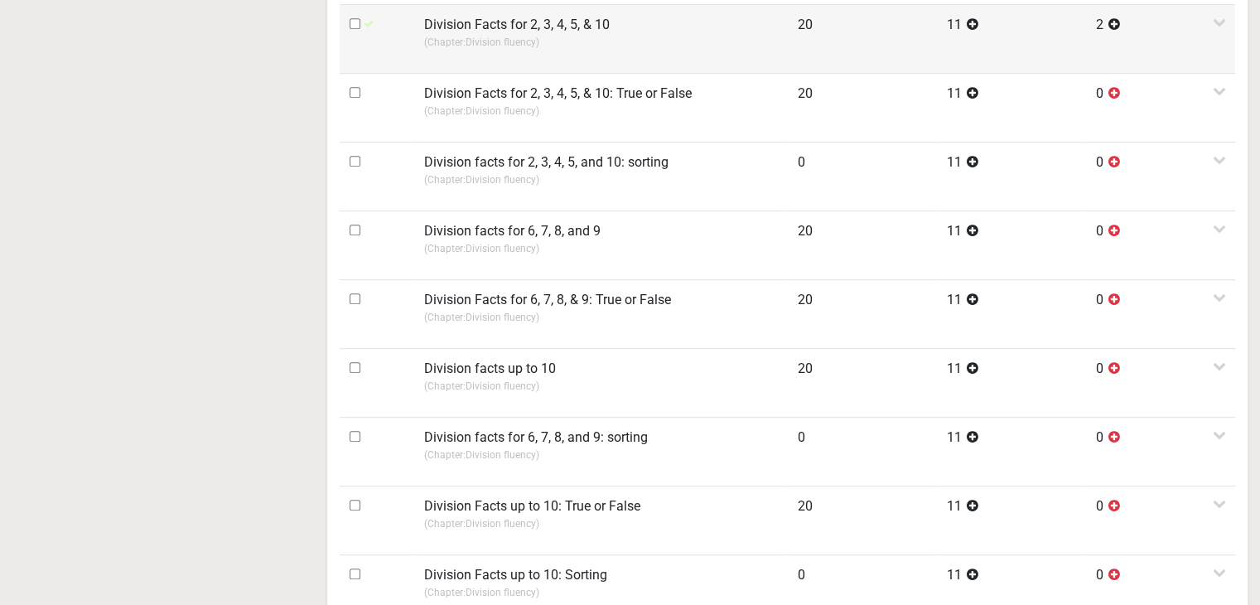
click at [475, 43] on p "(Chapter: Division fluency )" at bounding box center [601, 42] width 354 height 15
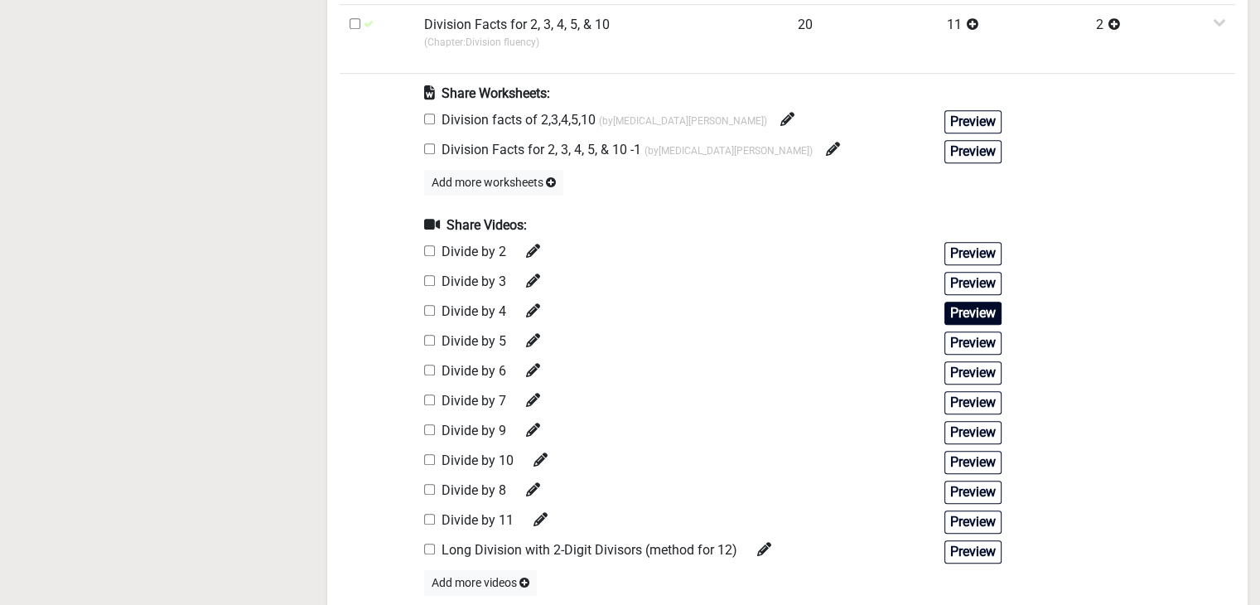
click at [991, 319] on button "Preview" at bounding box center [972, 313] width 57 height 23
click at [957, 333] on button "Preview" at bounding box center [972, 342] width 57 height 23
